Goal: Task Accomplishment & Management: Use online tool/utility

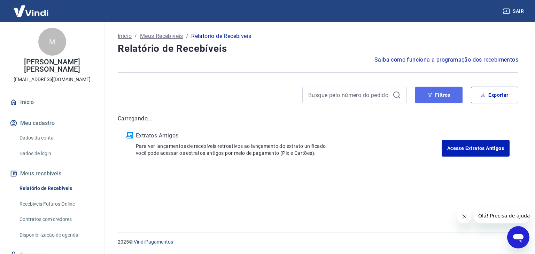
click at [445, 91] on button "Filtros" at bounding box center [438, 95] width 47 height 17
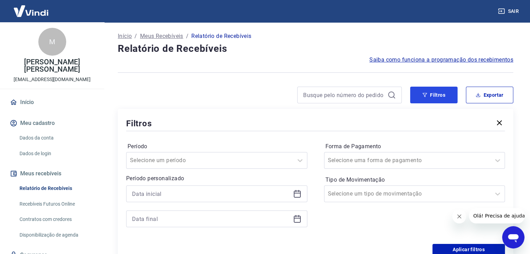
scroll to position [70, 0]
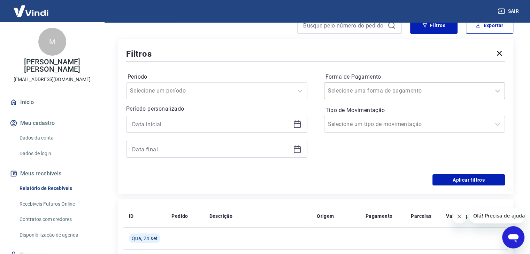
click at [350, 88] on input "Forma de Pagamento" at bounding box center [363, 91] width 70 height 8
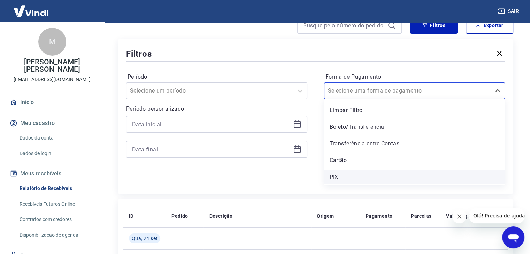
click at [344, 179] on div "PIX" at bounding box center [414, 177] width 181 height 14
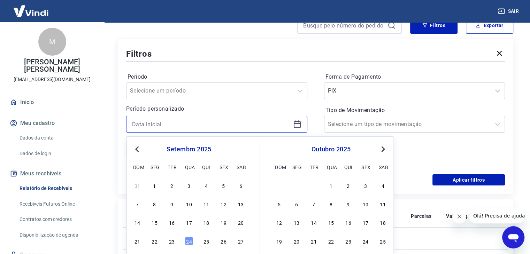
click at [273, 120] on input at bounding box center [211, 124] width 158 height 10
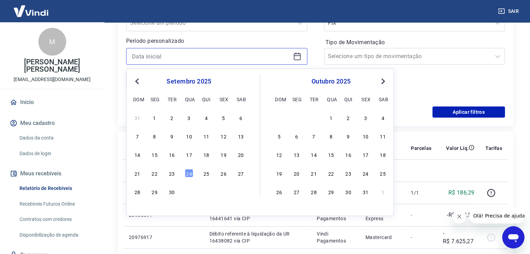
scroll to position [139, 0]
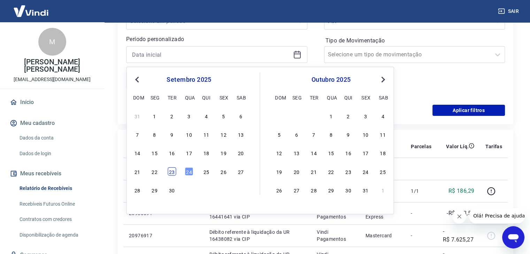
click at [174, 172] on div "23" at bounding box center [172, 171] width 8 height 8
type input "[DATE]"
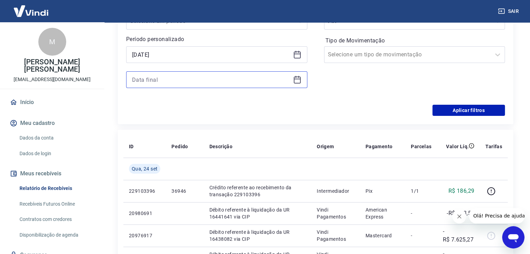
click at [173, 84] on input at bounding box center [211, 80] width 158 height 10
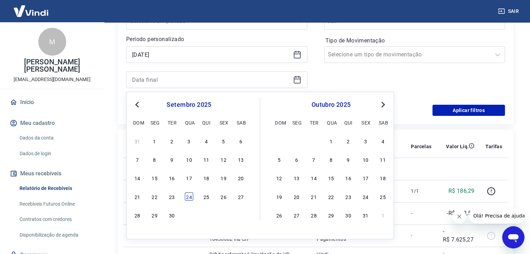
click at [189, 196] on div "24" at bounding box center [189, 196] width 8 height 8
type input "[DATE]"
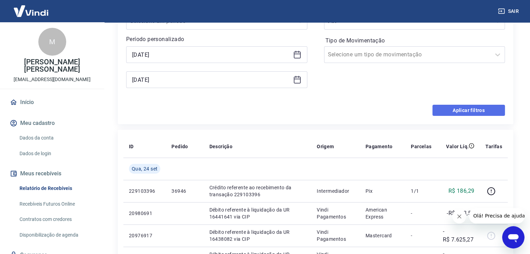
click at [476, 111] on button "Aplicar filtros" at bounding box center [468, 110] width 72 height 11
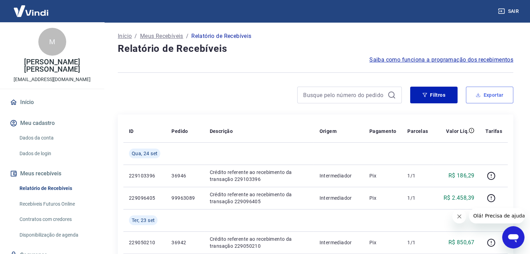
click at [486, 93] on button "Exportar" at bounding box center [489, 95] width 47 height 17
type input "[DATE]"
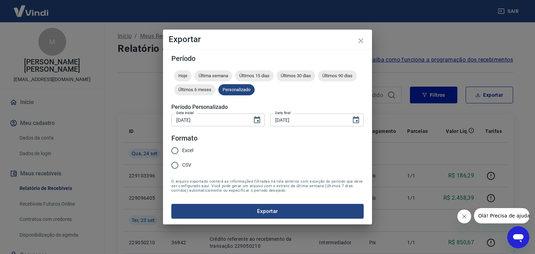
click at [189, 149] on span "Excel" at bounding box center [187, 150] width 11 height 7
click at [182, 149] on input "Excel" at bounding box center [175, 151] width 15 height 15
radio input "true"
click at [264, 209] on button "Exportar" at bounding box center [267, 211] width 192 height 15
